Goal: Task Accomplishment & Management: Manage account settings

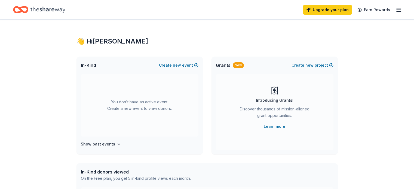
click at [396, 10] on icon "button" at bounding box center [399, 10] width 7 height 7
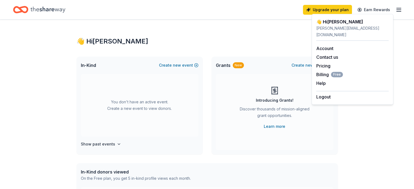
click at [332, 91] on div "Logout" at bounding box center [352, 95] width 72 height 9
click at [327, 94] on button "Logout" at bounding box center [323, 97] width 14 height 7
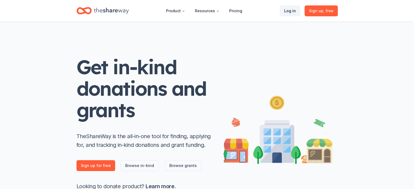
click at [294, 8] on link "Log in" at bounding box center [290, 10] width 20 height 11
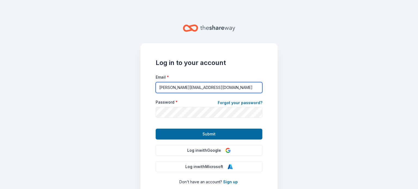
drag, startPoint x: 215, startPoint y: 87, endPoint x: 145, endPoint y: 88, distance: 70.0
click at [145, 89] on div "Log in to your account Email * melanie@effectivela.org Password * Forgot your p…" at bounding box center [208, 121] width 137 height 157
type input "kbiggar@effectivela.org"
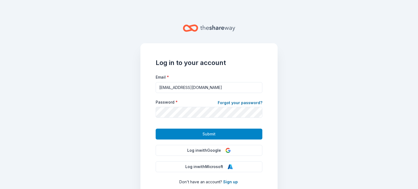
click at [209, 133] on span "Submit" at bounding box center [209, 134] width 13 height 7
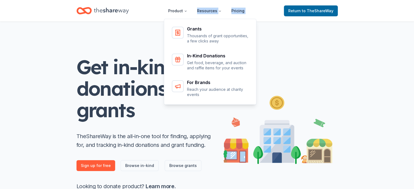
drag, startPoint x: 184, startPoint y: 21, endPoint x: 188, endPoint y: 40, distance: 19.4
click at [188, 17] on nav "Product Resources Pricing Grants Thousands of grant opportunities, a few clicks…" at bounding box center [206, 10] width 85 height 13
click at [178, 10] on button "Product" at bounding box center [178, 10] width 28 height 11
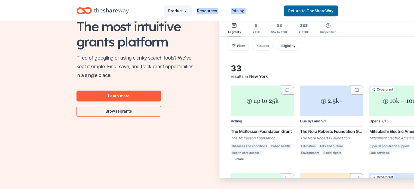
scroll to position [272, 0]
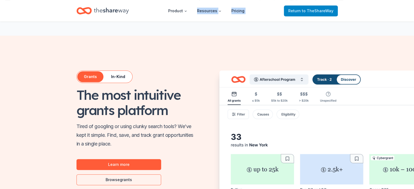
click at [309, 12] on span "to TheShareWay" at bounding box center [318, 10] width 32 height 5
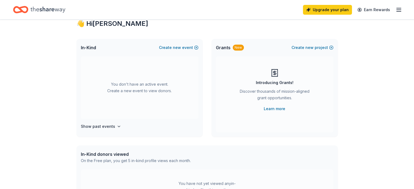
scroll to position [54, 0]
